Goal: Transaction & Acquisition: Download file/media

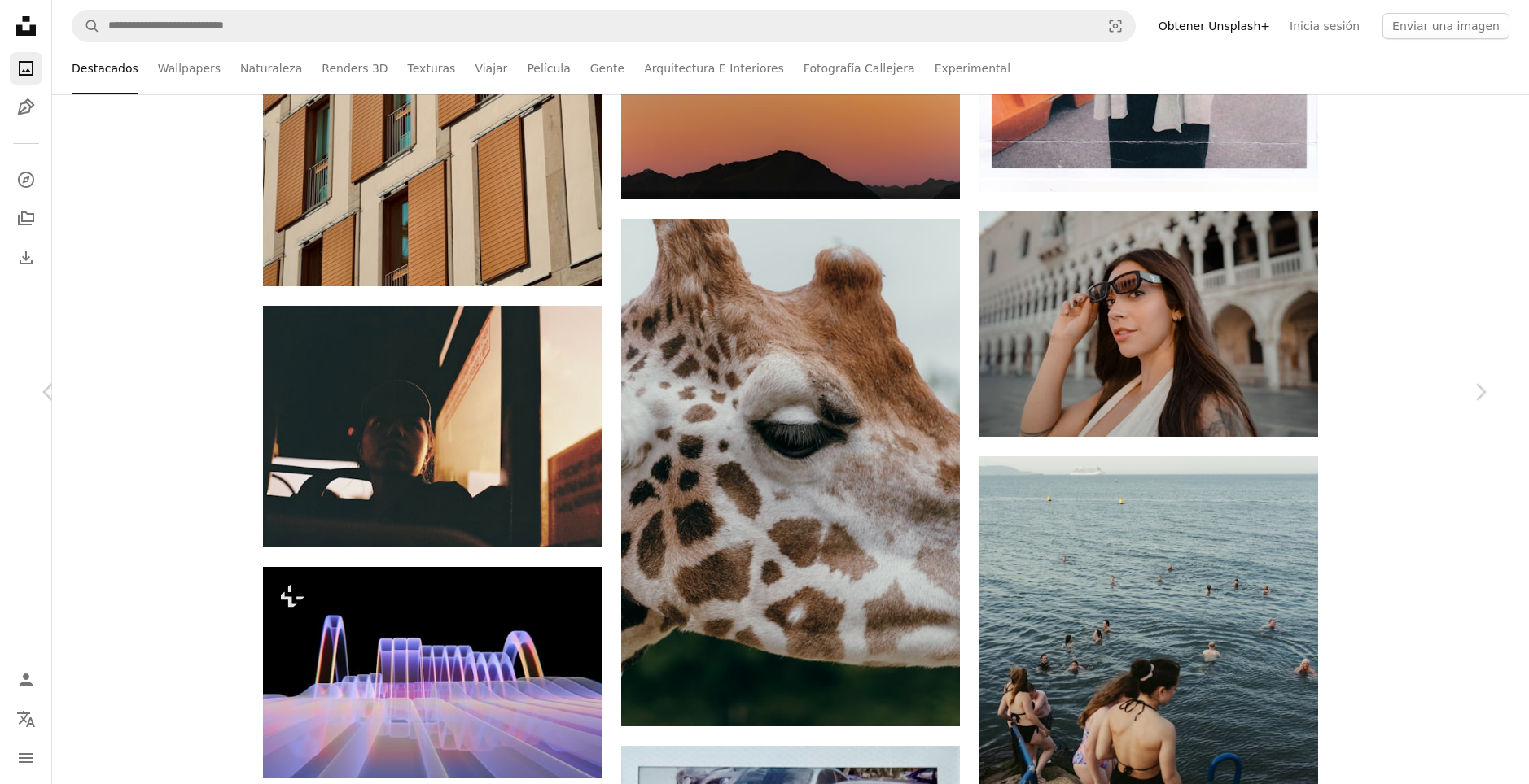
scroll to position [74938, 0]
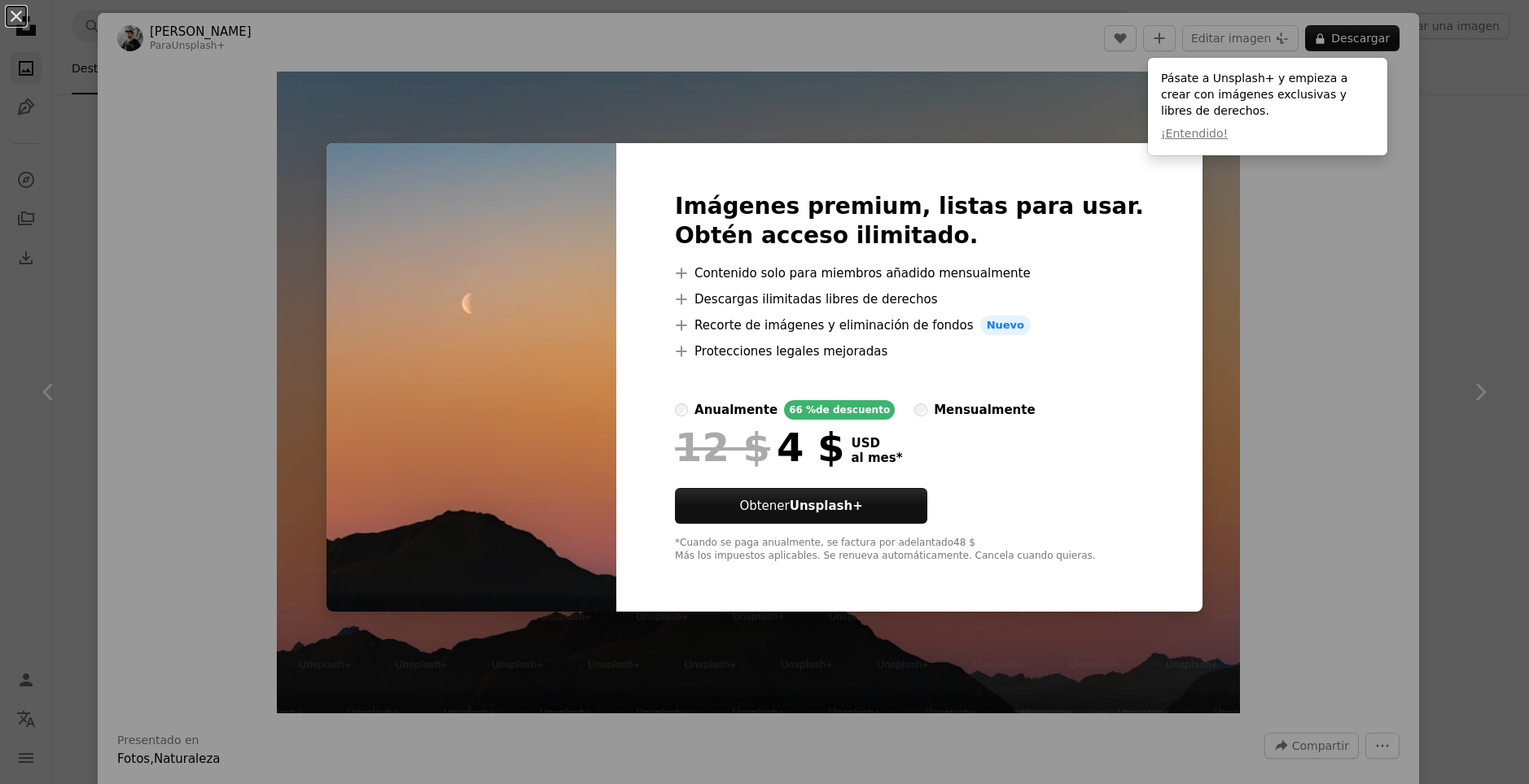
click at [46, 48] on div "An X shape Imágenes premium, listas para usar. Obtén acceso ilimitado. A plus s…" at bounding box center [764, 392] width 1529 height 784
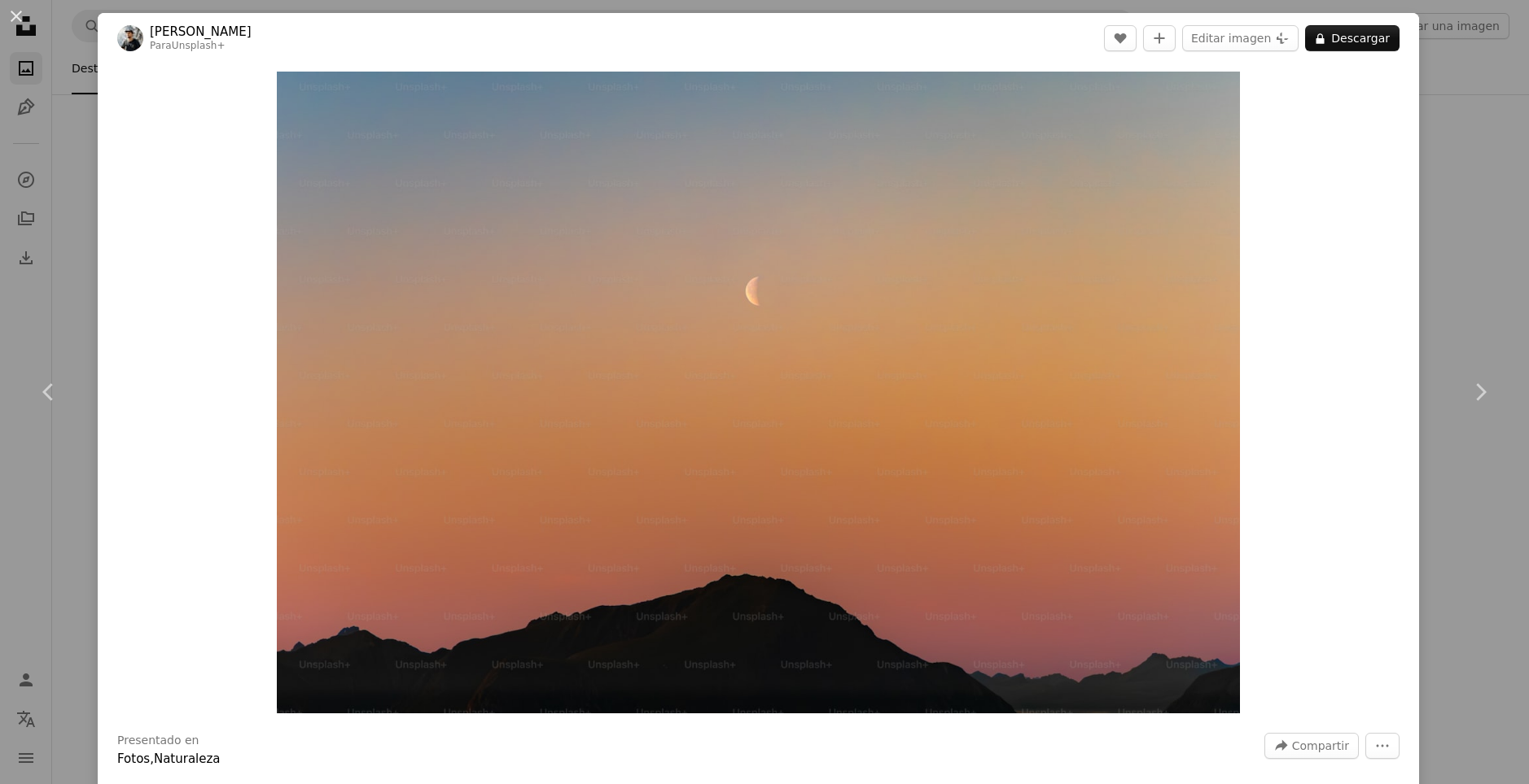
click at [46, 48] on div "An X shape Chevron left Chevron right [PERSON_NAME] Para Unsplash+ A heart A pl…" at bounding box center [764, 392] width 1529 height 784
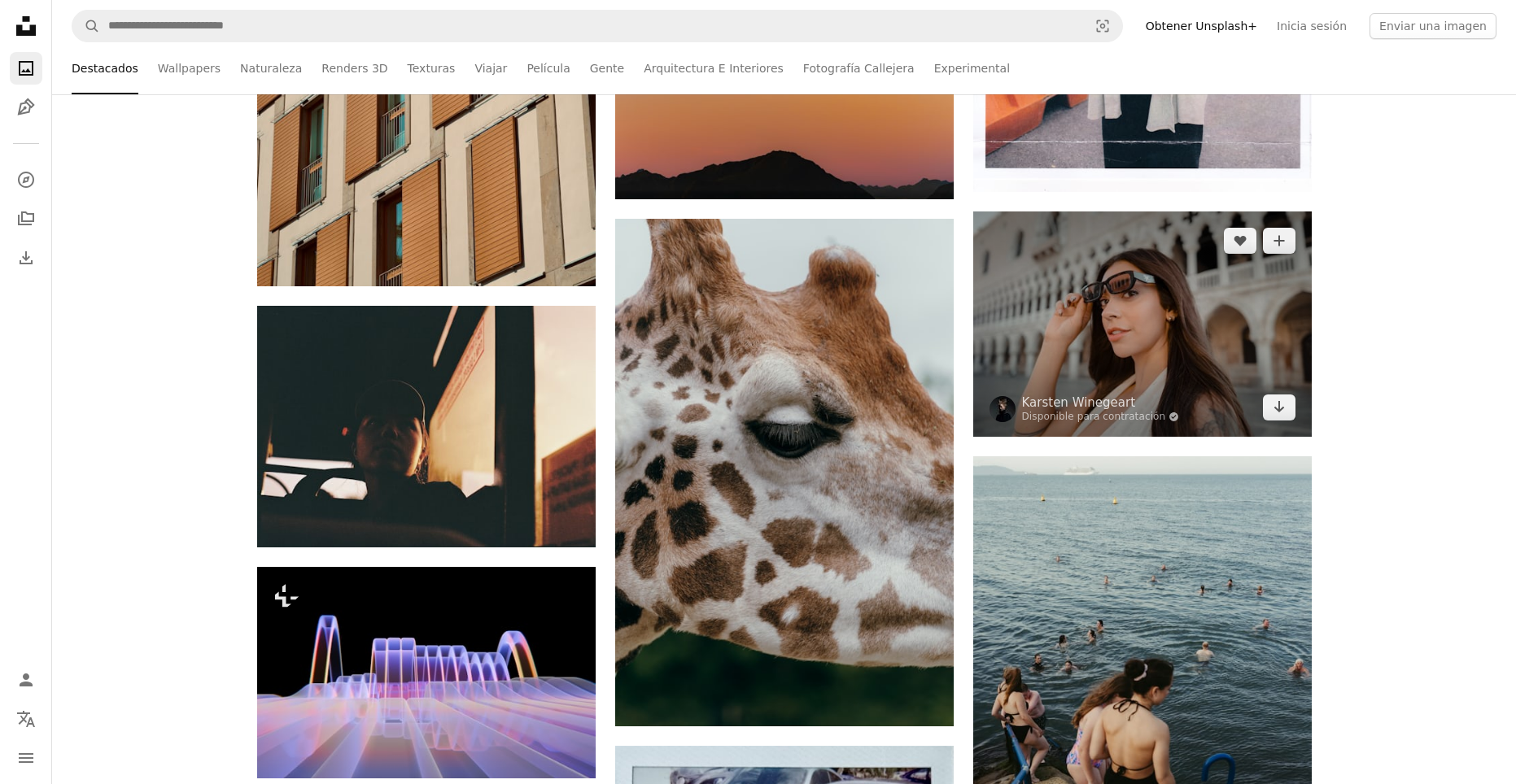
click at [1036, 273] on img at bounding box center [1142, 325] width 339 height 226
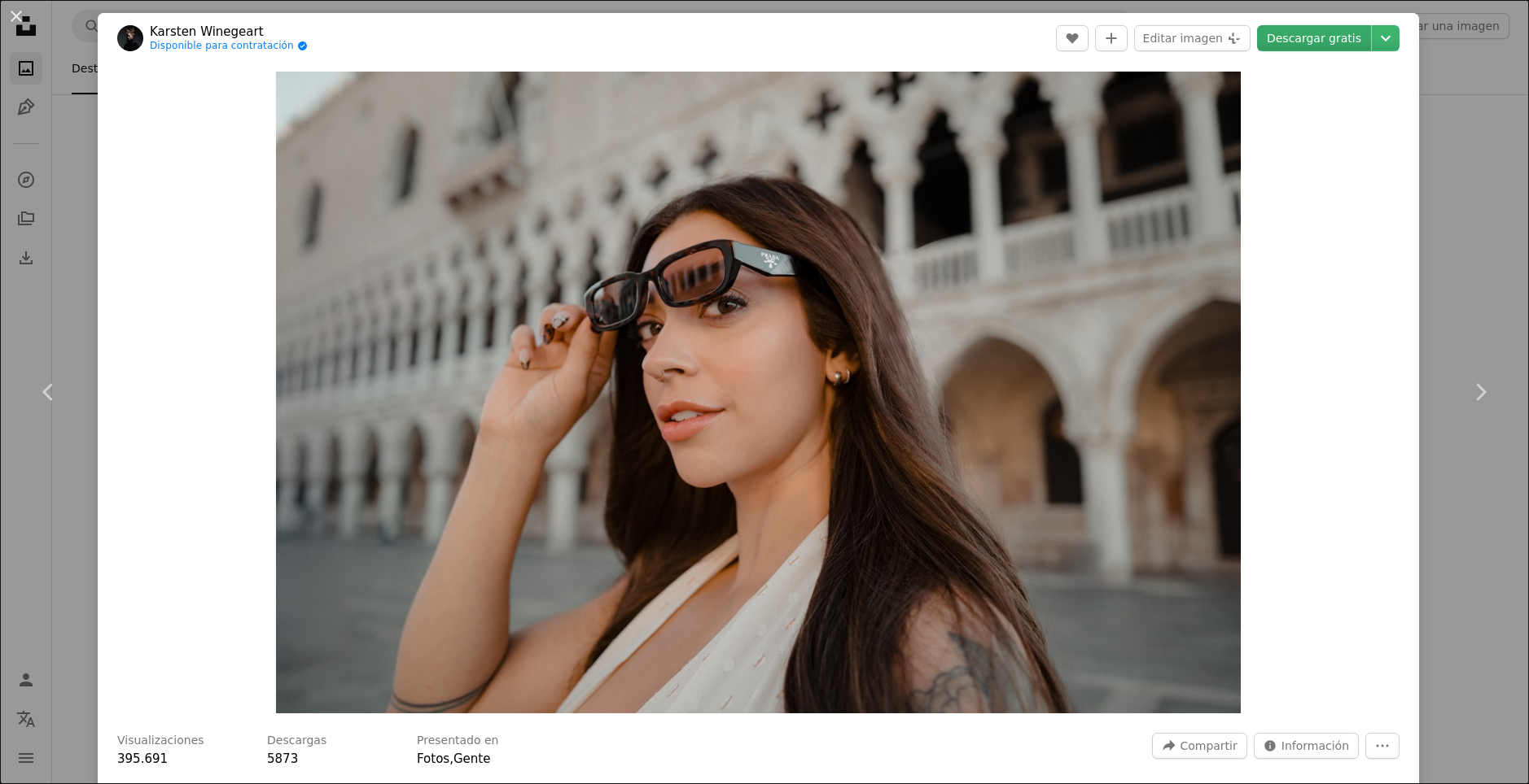
click at [1290, 48] on link "Descargar gratis" at bounding box center [1314, 39] width 114 height 26
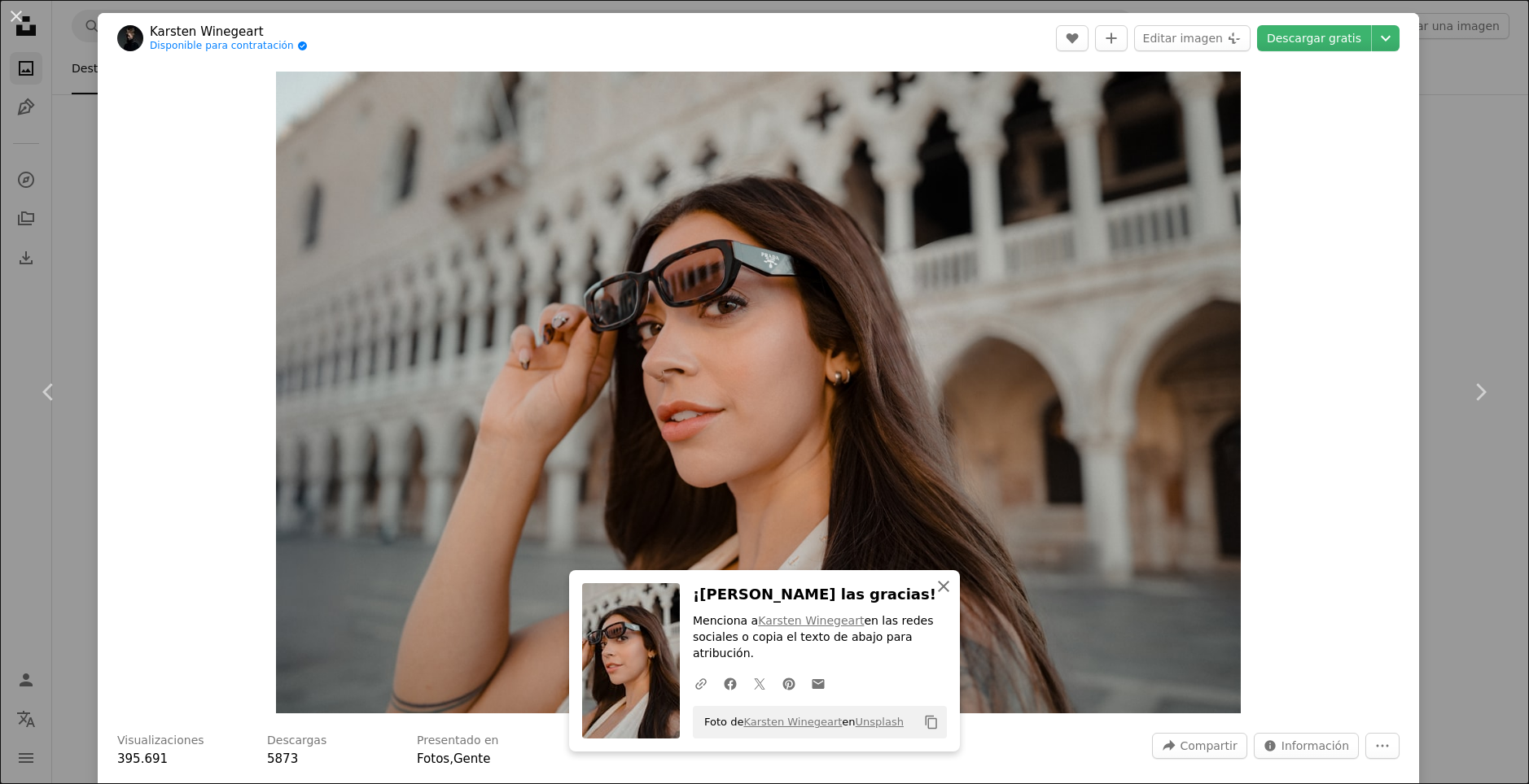
click at [933, 596] on icon "An X shape" at bounding box center [943, 586] width 19 height 19
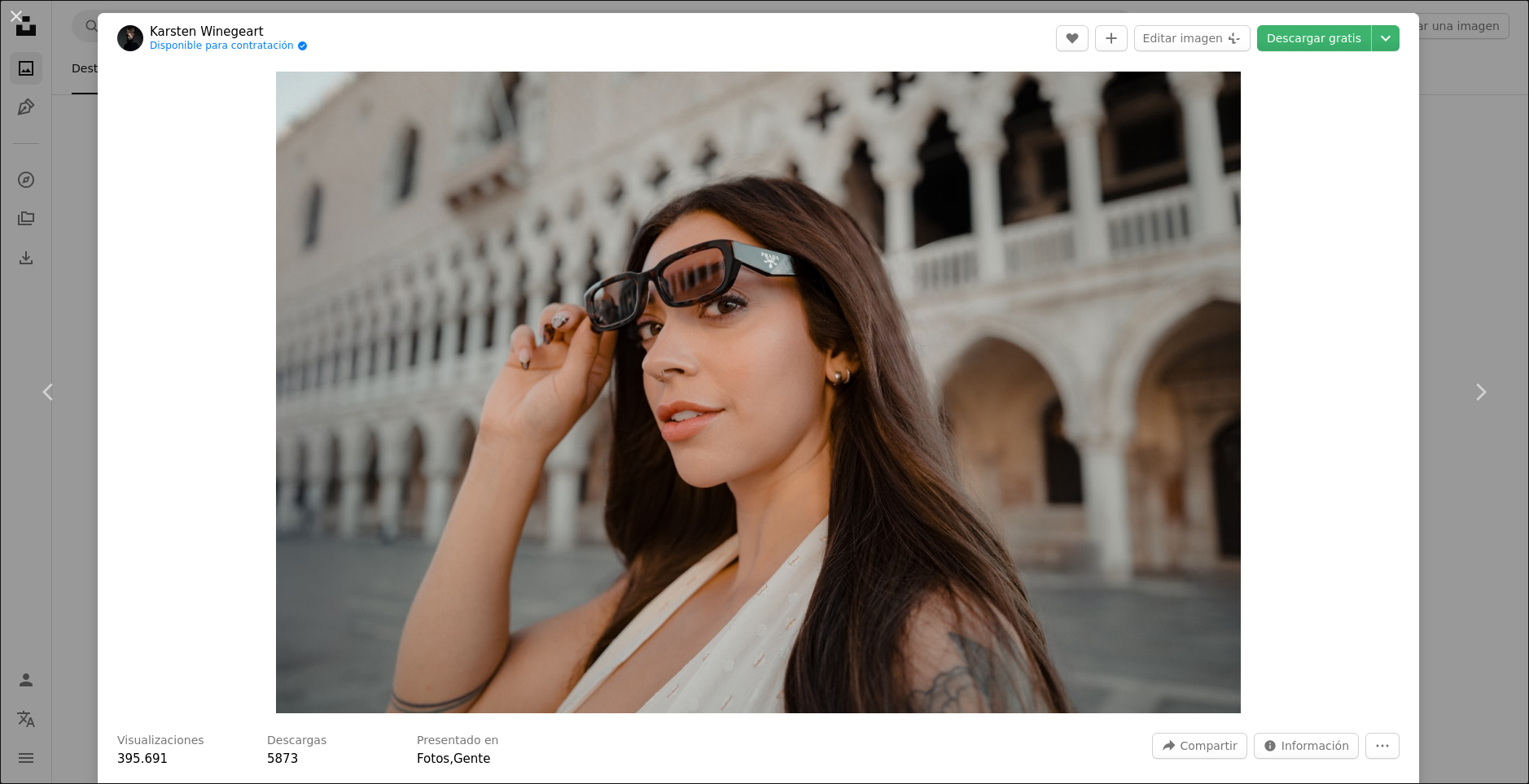
click at [229, 279] on div "Zoom in" at bounding box center [758, 392] width 1321 height 658
